Goal: Check status: Check status

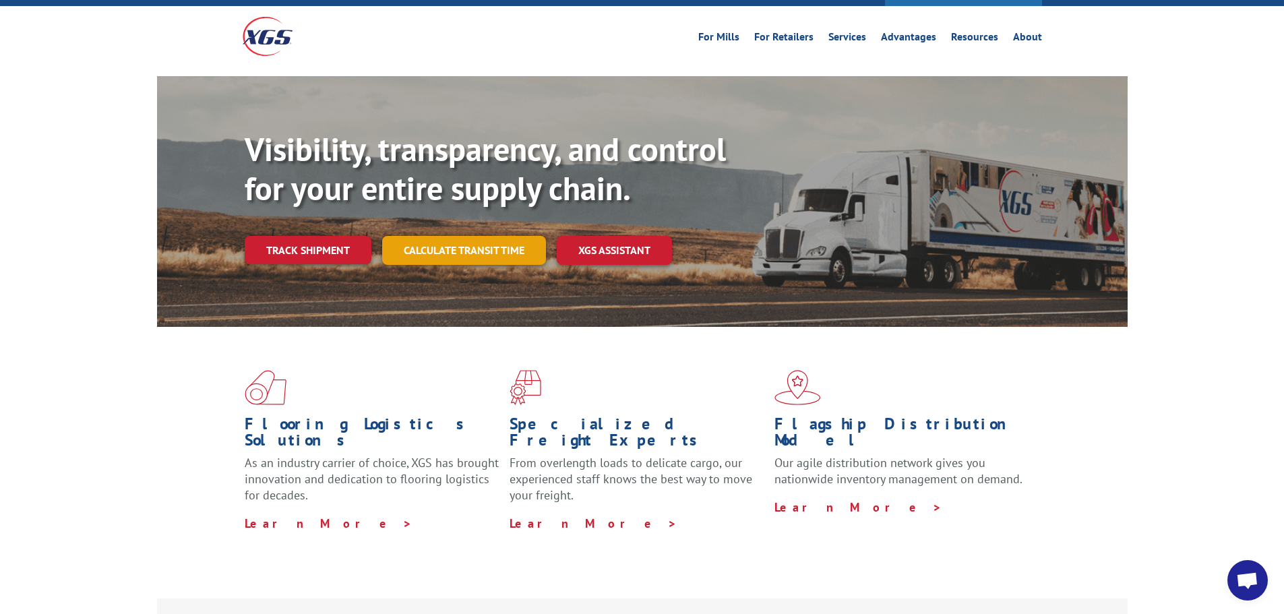
scroll to position [67, 0]
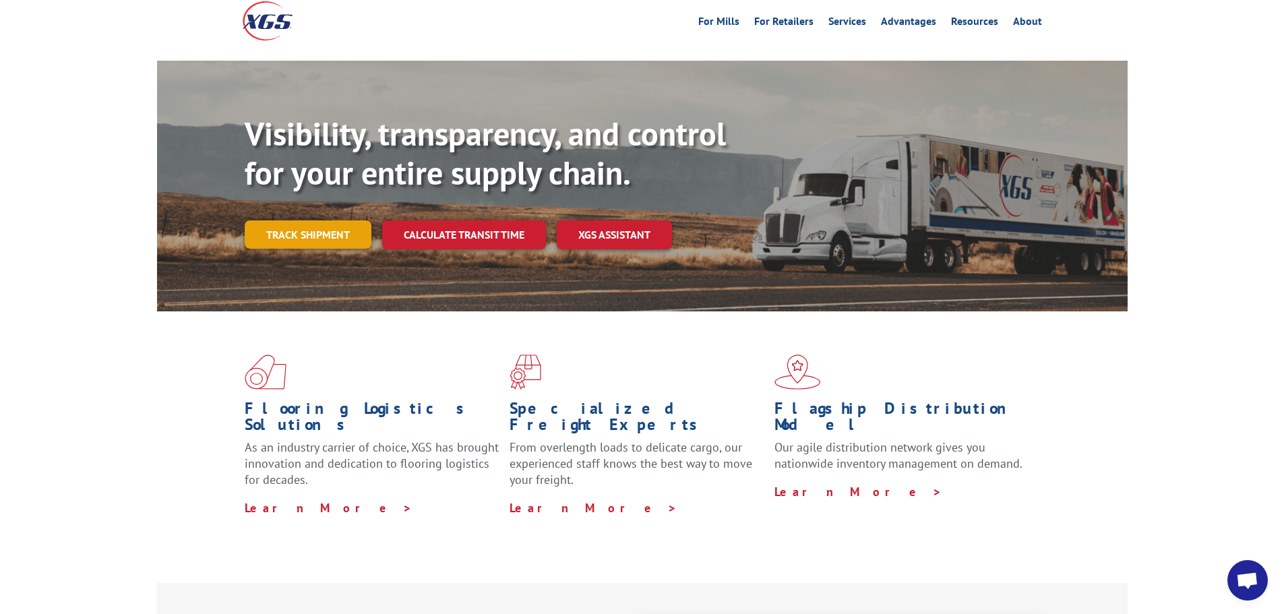
click at [321, 220] on link "Track shipment" at bounding box center [308, 234] width 127 height 28
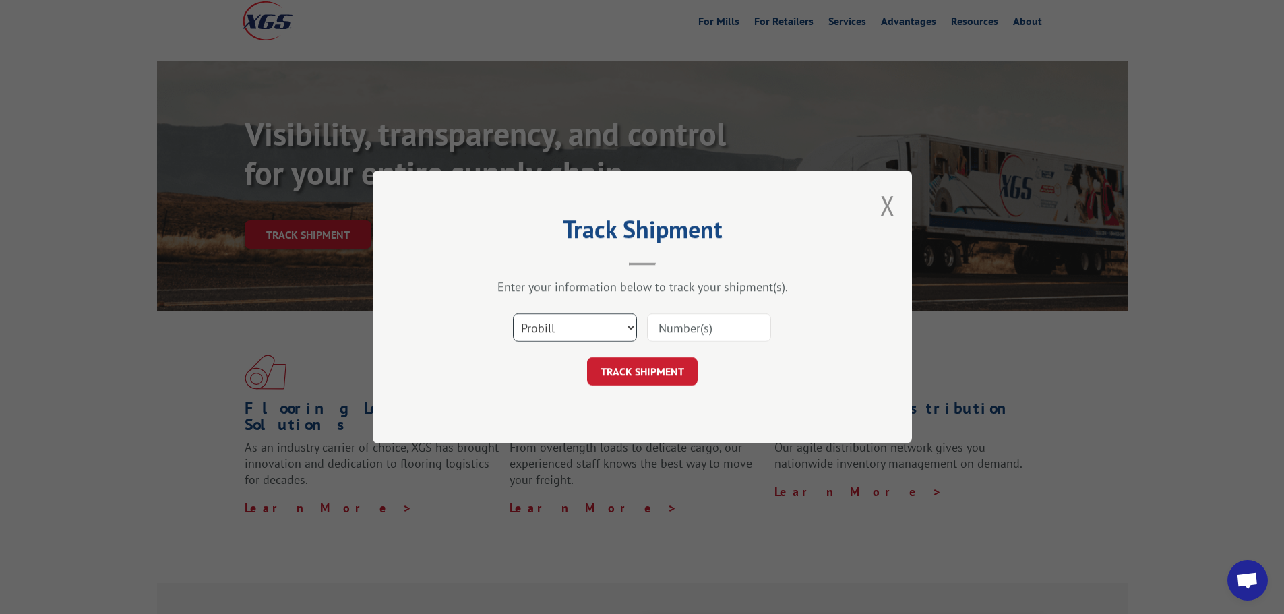
click at [545, 326] on select "Select category... Probill BOL PO" at bounding box center [575, 327] width 124 height 28
select select "bol"
click at [513, 313] on select "Select category... Probill BOL PO" at bounding box center [575, 327] width 124 height 28
click at [667, 324] on input at bounding box center [709, 327] width 124 height 28
type input "529910175"
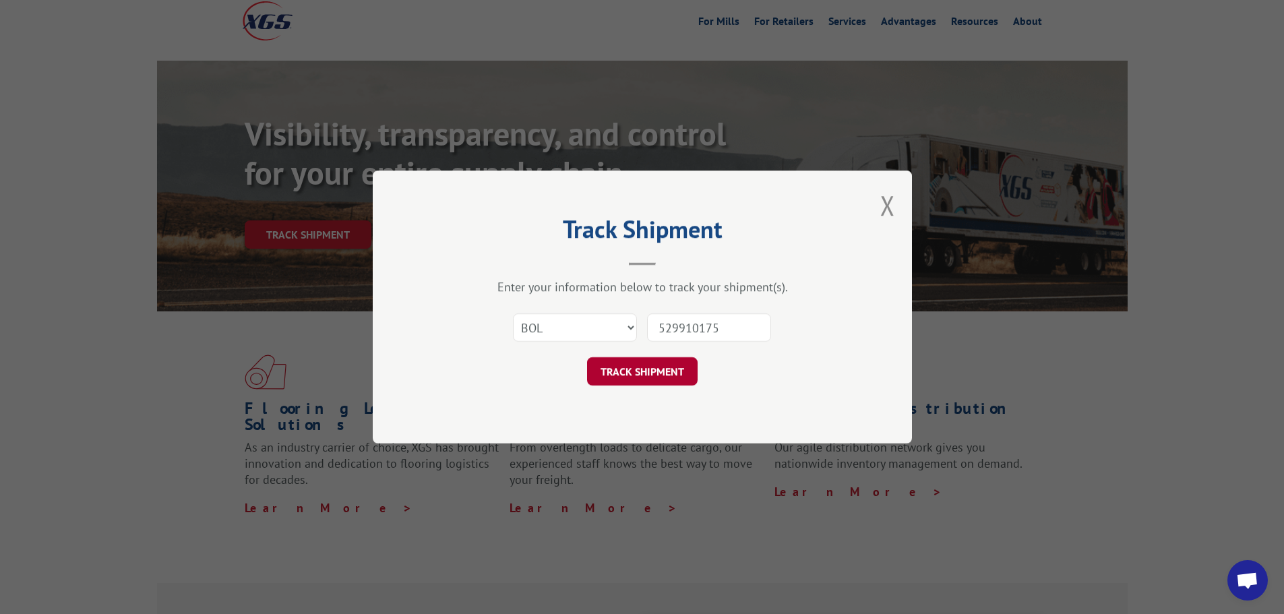
click at [648, 367] on button "TRACK SHIPMENT" at bounding box center [642, 371] width 111 height 28
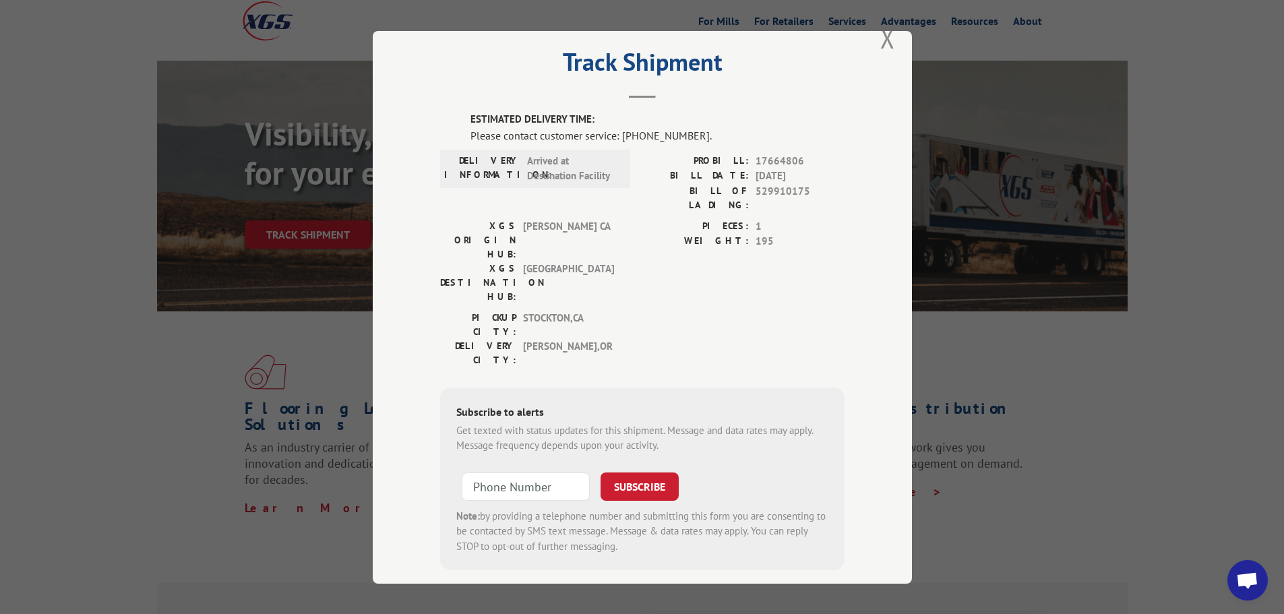
scroll to position [28, 0]
click at [886, 39] on button "Close modal" at bounding box center [887, 38] width 15 height 36
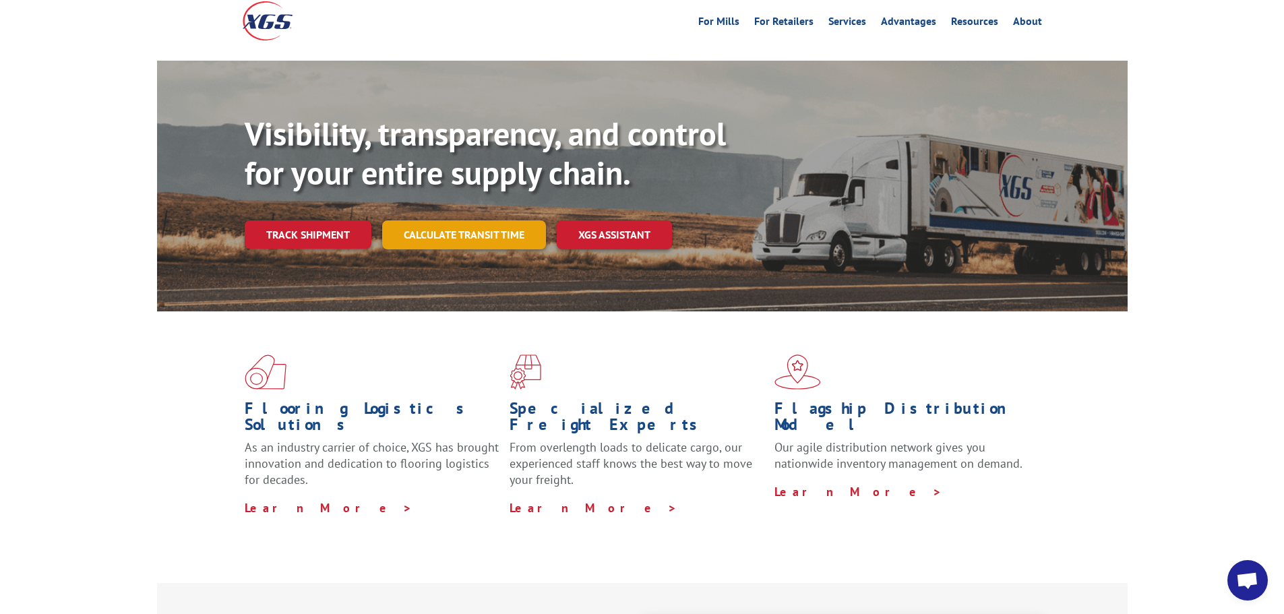
click at [489, 220] on link "Calculate transit time" at bounding box center [464, 234] width 164 height 29
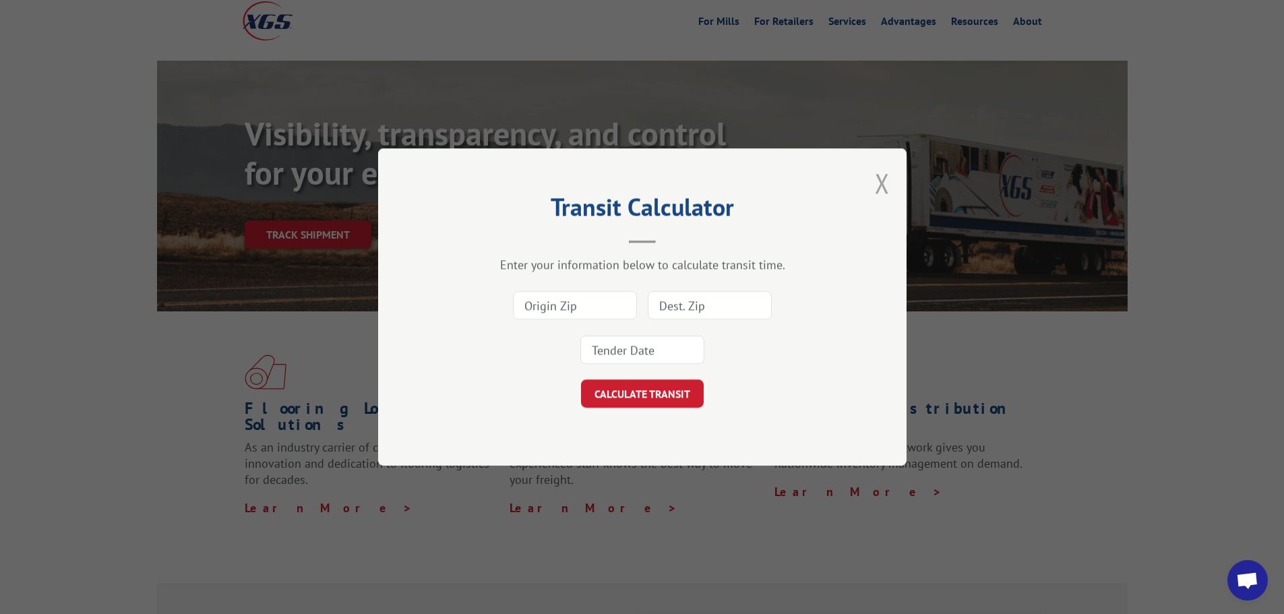
click at [880, 181] on button "Close modal" at bounding box center [882, 183] width 15 height 36
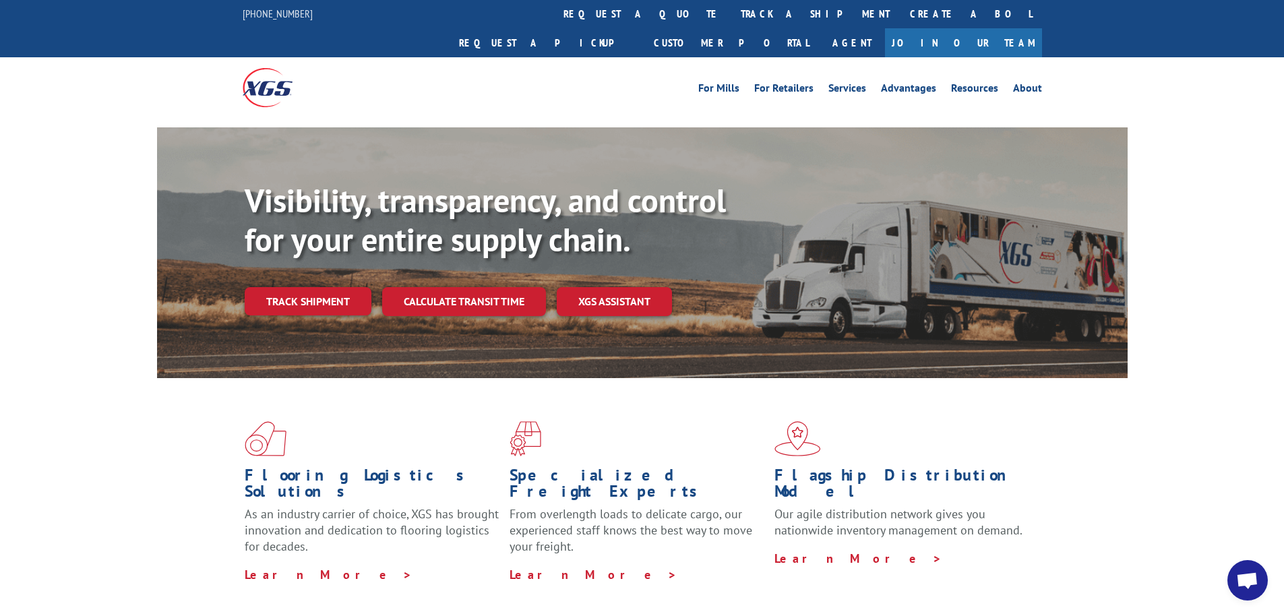
scroll to position [0, 0]
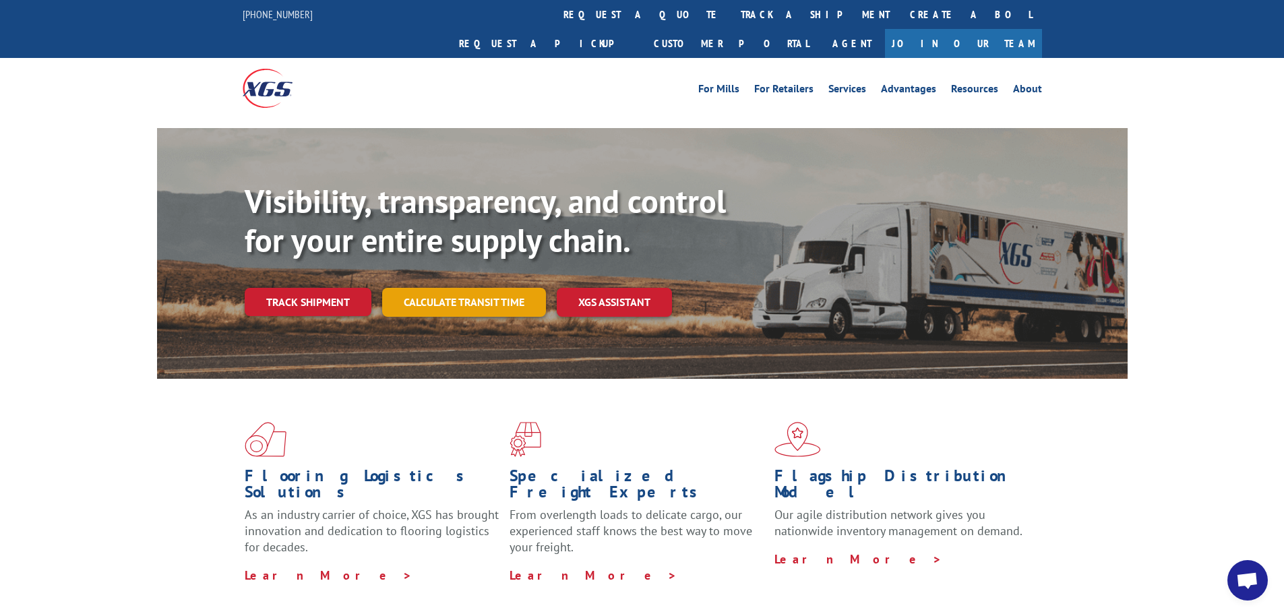
click at [442, 288] on link "Calculate transit time" at bounding box center [464, 302] width 164 height 29
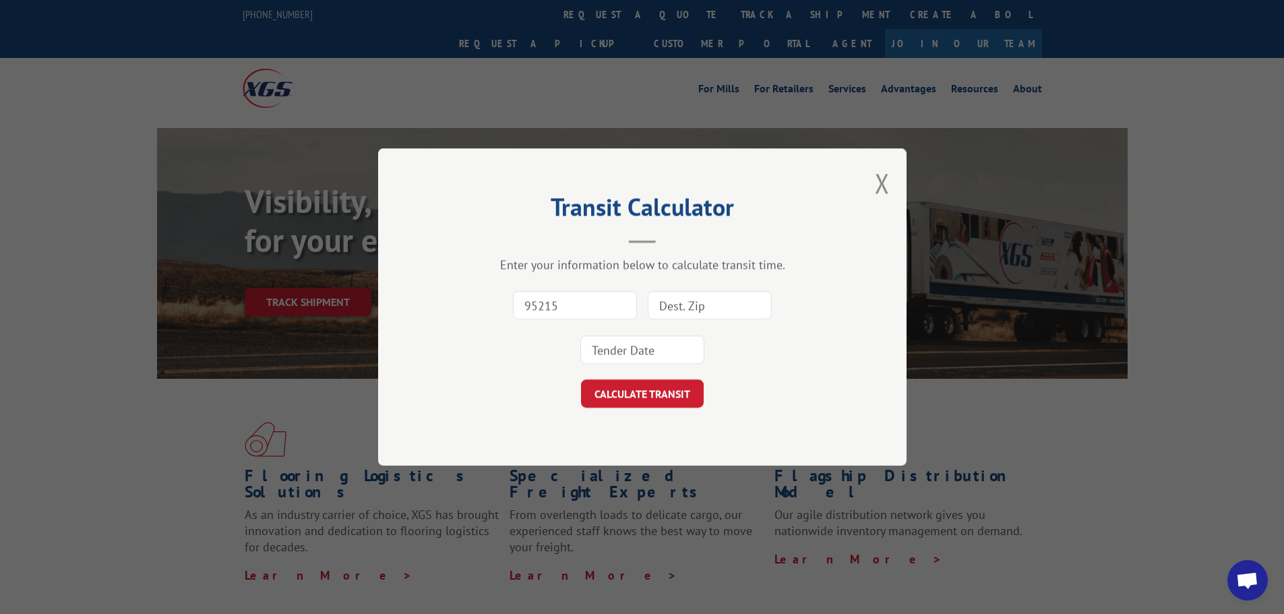
type input "95215"
click at [662, 303] on input at bounding box center [710, 305] width 124 height 28
type input "97401"
click at [467, 408] on div "Transit Calculator Enter your information below to calculate transit time. 9521…" at bounding box center [642, 306] width 528 height 317
click at [595, 351] on input at bounding box center [642, 350] width 124 height 28
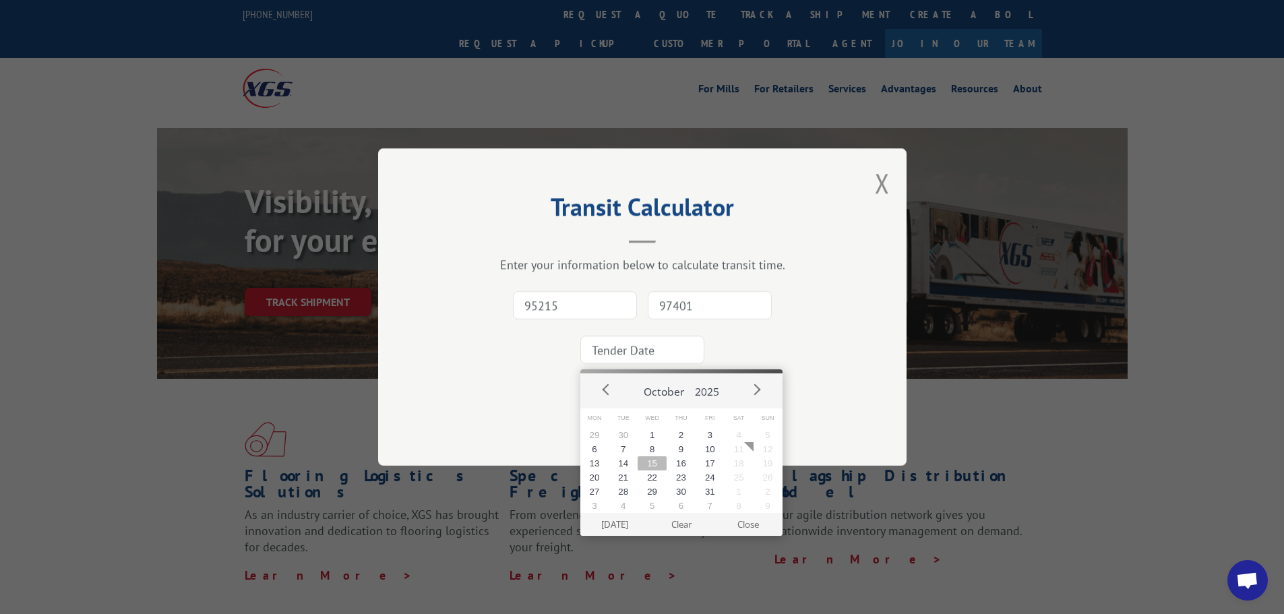
click at [655, 462] on button "15" at bounding box center [652, 463] width 29 height 14
type input "[DATE]"
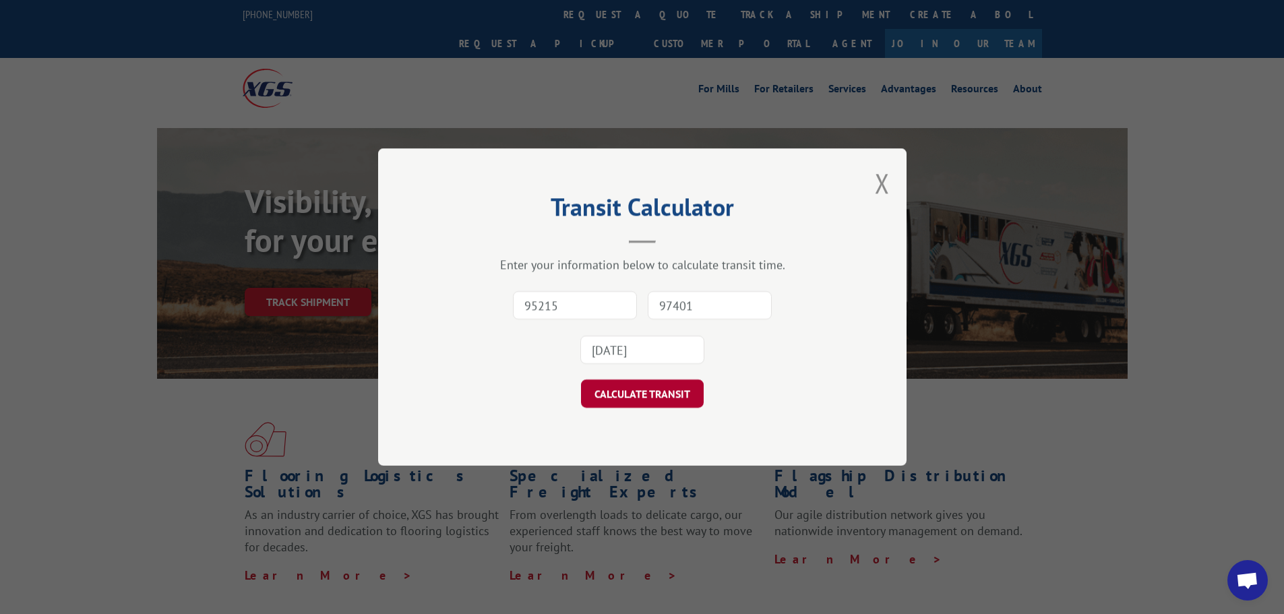
click at [636, 390] on button "CALCULATE TRANSIT" at bounding box center [642, 394] width 123 height 28
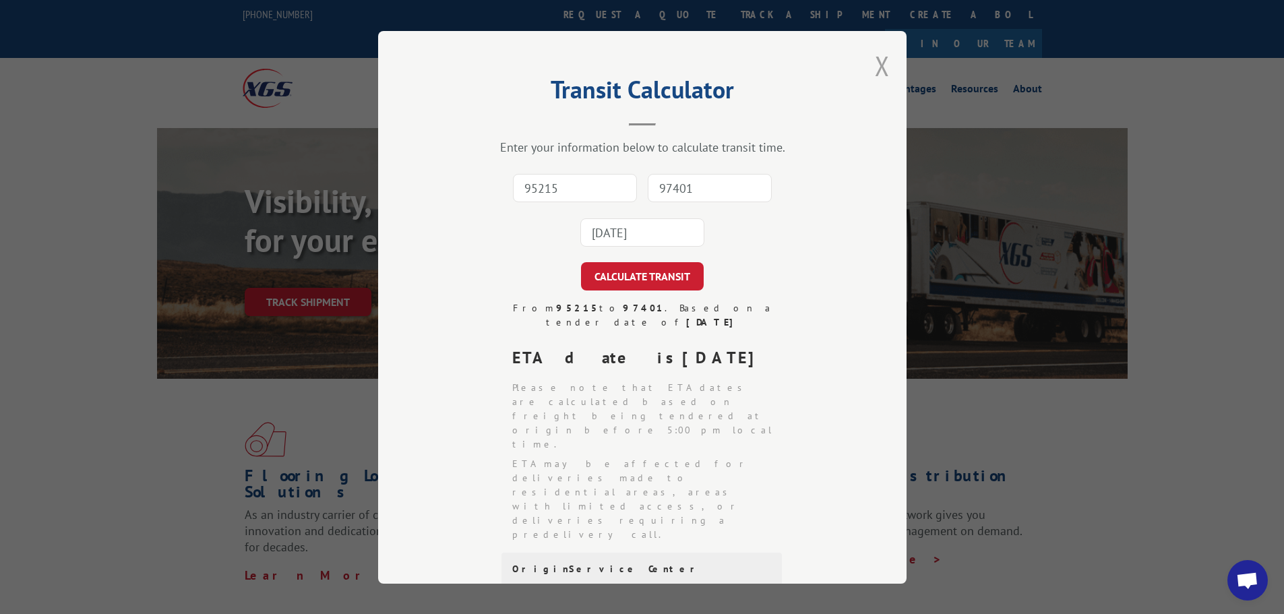
click at [876, 63] on button "Close modal" at bounding box center [882, 66] width 15 height 36
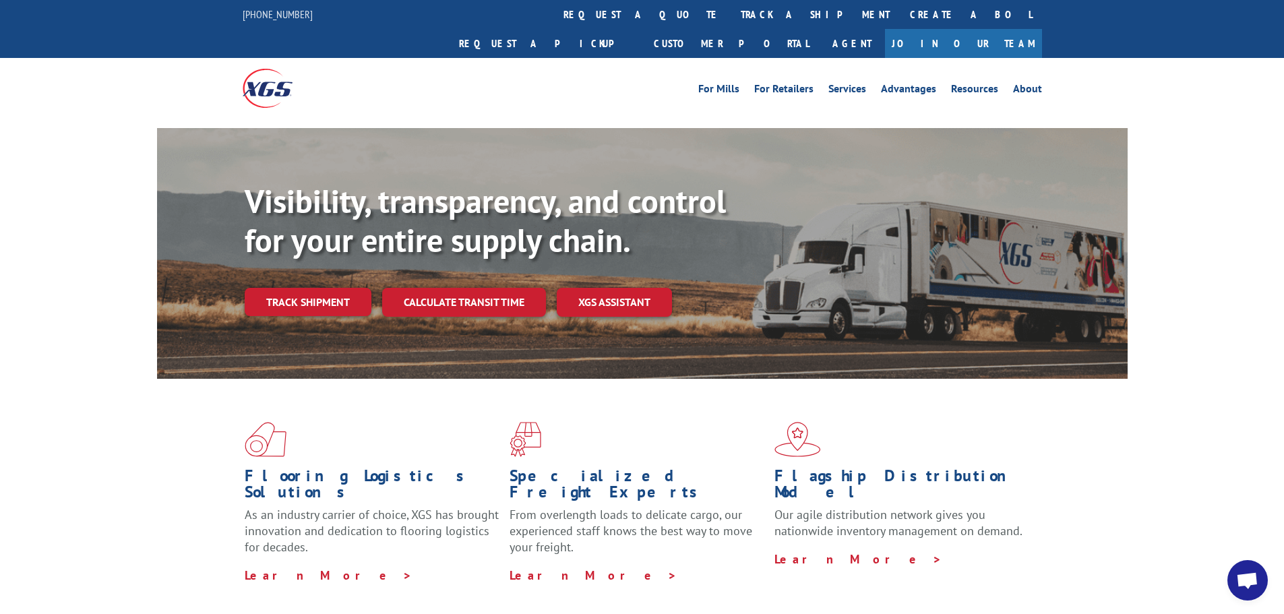
click at [22, 186] on div "Visibility, transparency, and control for your entire supply chain. Track shipm…" at bounding box center [642, 266] width 1284 height 277
